Goal: Task Accomplishment & Management: Manage account settings

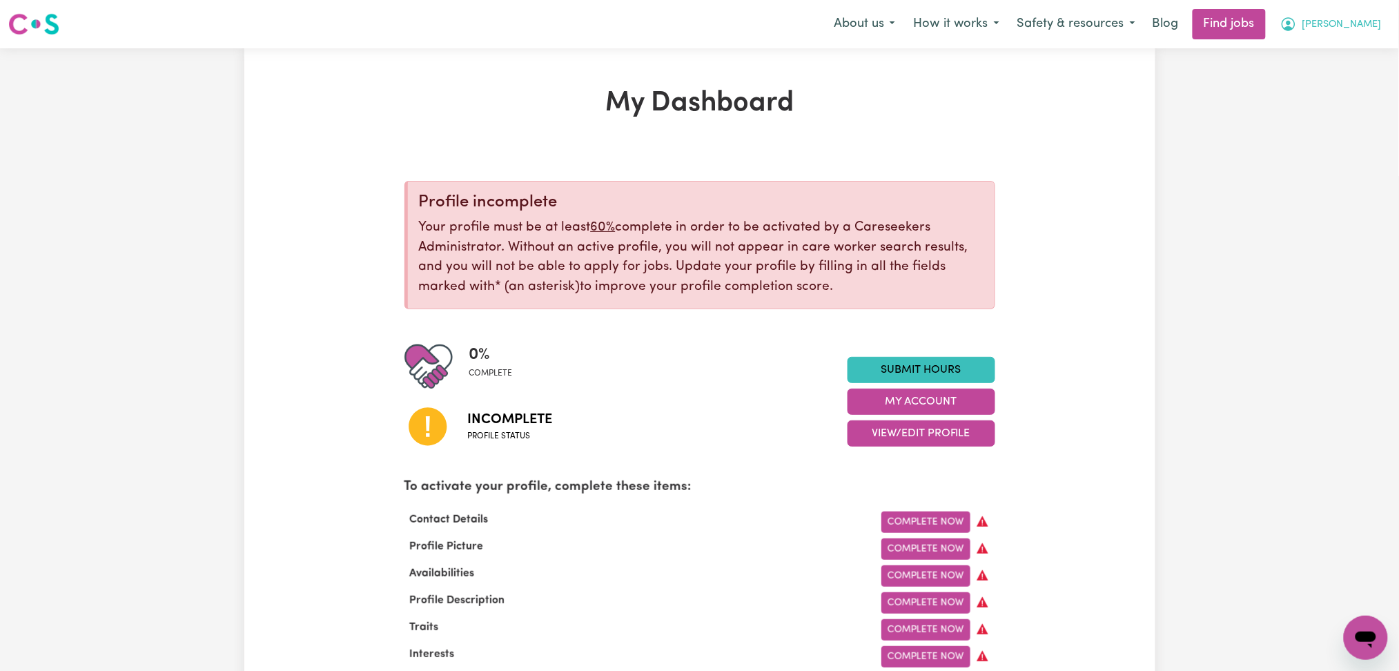
click at [1359, 12] on button "[PERSON_NAME]" at bounding box center [1330, 24] width 119 height 29
click at [1334, 106] on link "Logout" at bounding box center [1335, 105] width 109 height 26
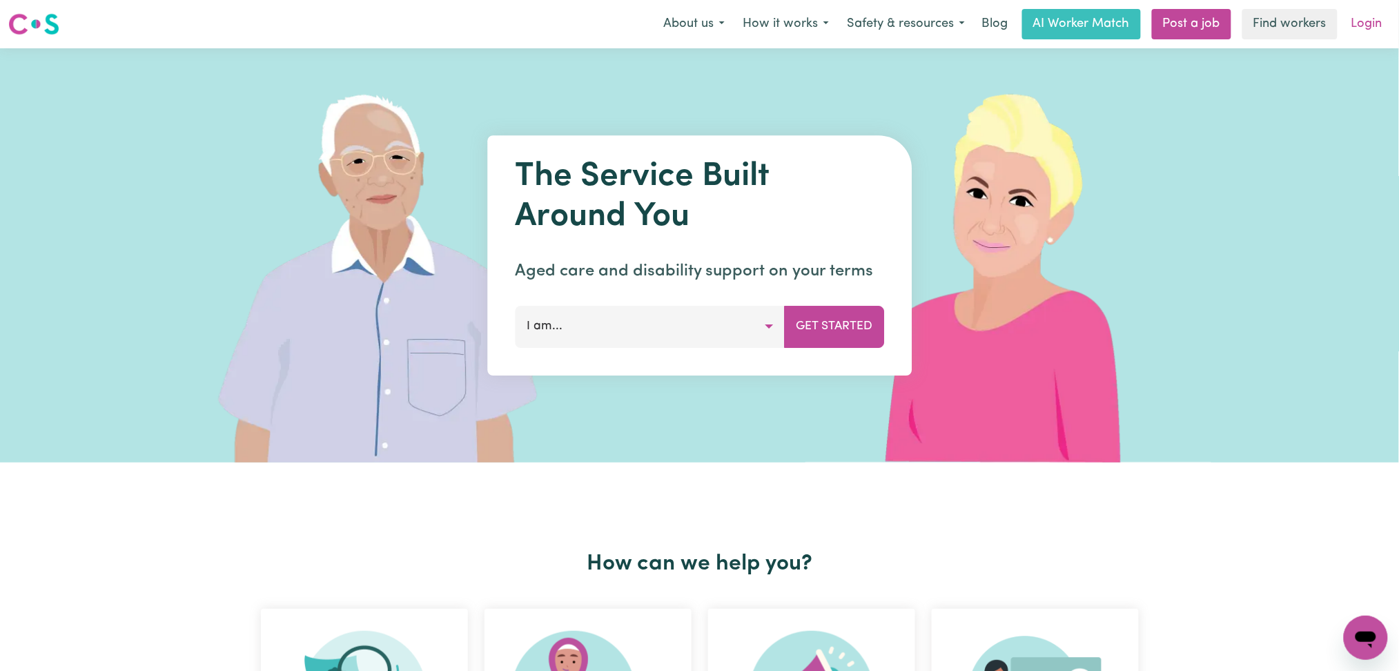
click at [1370, 29] on link "Login" at bounding box center [1367, 24] width 48 height 30
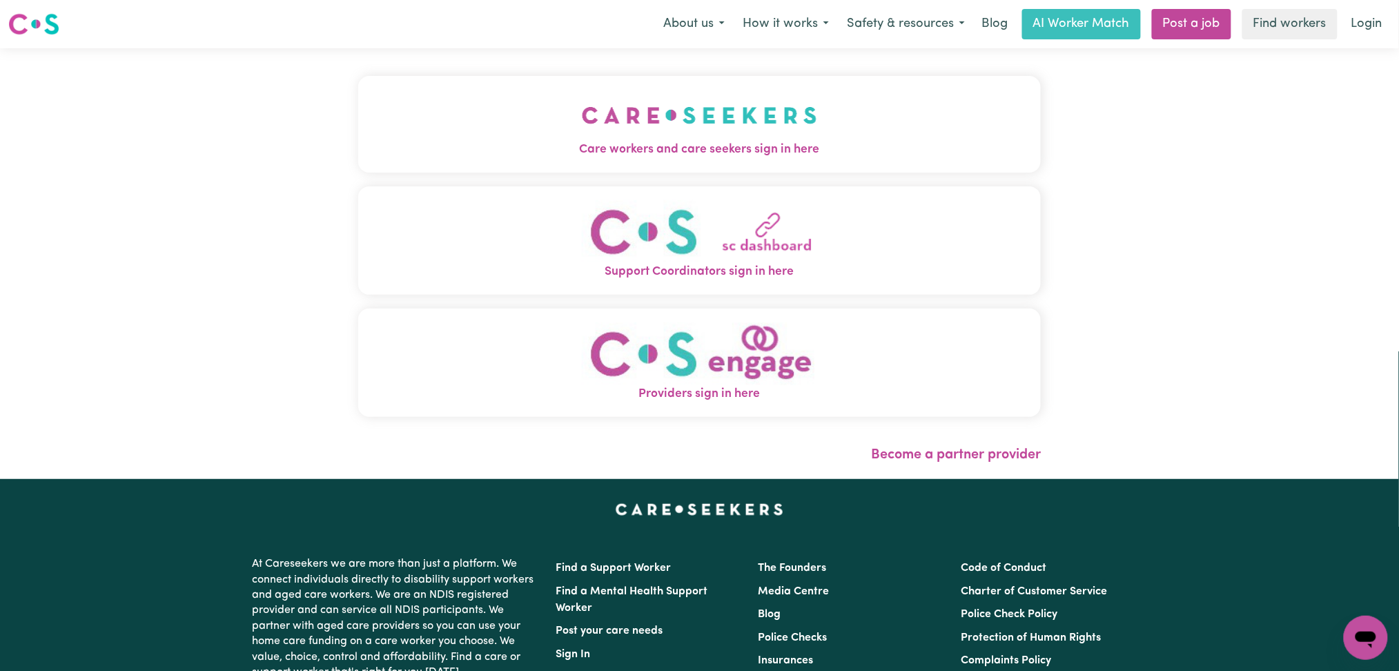
click at [555, 164] on button "Care workers and care seekers sign in here" at bounding box center [699, 124] width 683 height 97
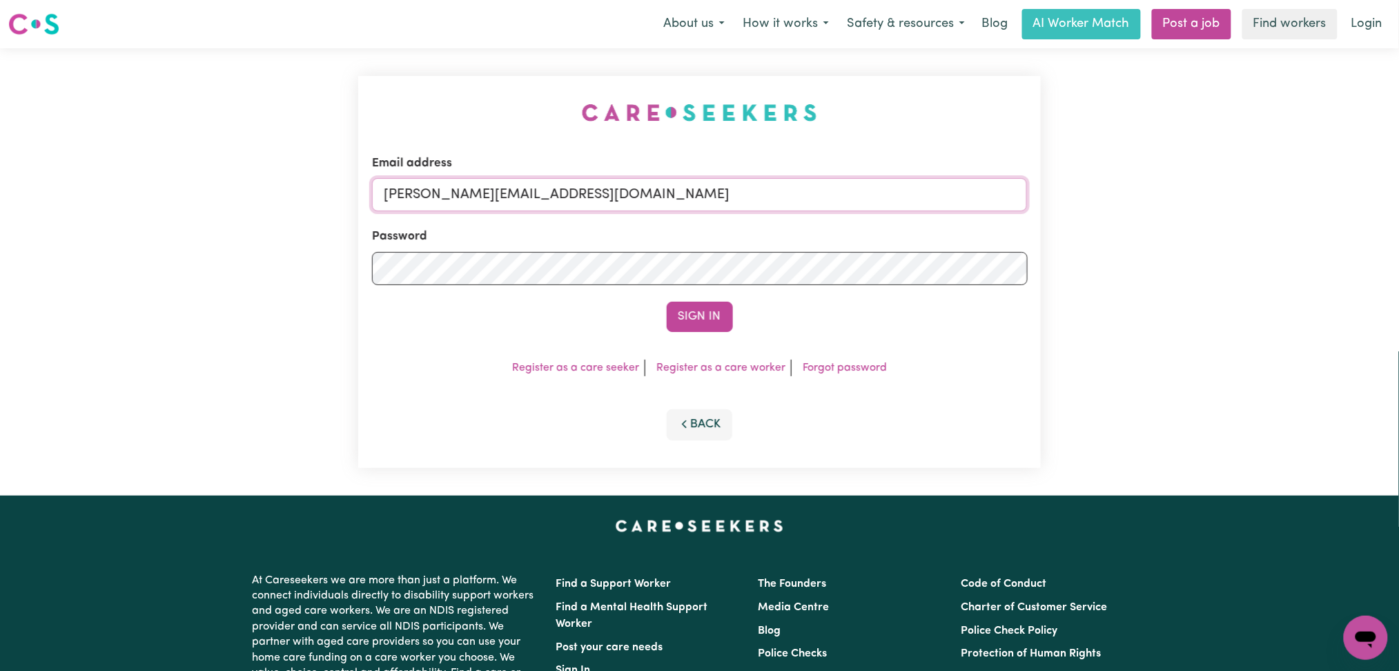
click at [540, 199] on input "[PERSON_NAME][EMAIL_ADDRESS][DOMAIN_NAME]" at bounding box center [699, 194] width 655 height 33
drag, startPoint x: 457, startPoint y: 185, endPoint x: 770, endPoint y: 194, distance: 312.7
click at [770, 194] on input "Superuser~[EMAIL_ADDRESS][DOMAIN_NAME]" at bounding box center [699, 194] width 655 height 33
type input "Superuser~[EMAIL_ADDRESS][DOMAIN_NAME]"
click at [704, 310] on button "Sign In" at bounding box center [700, 317] width 66 height 30
